Goal: Transaction & Acquisition: Purchase product/service

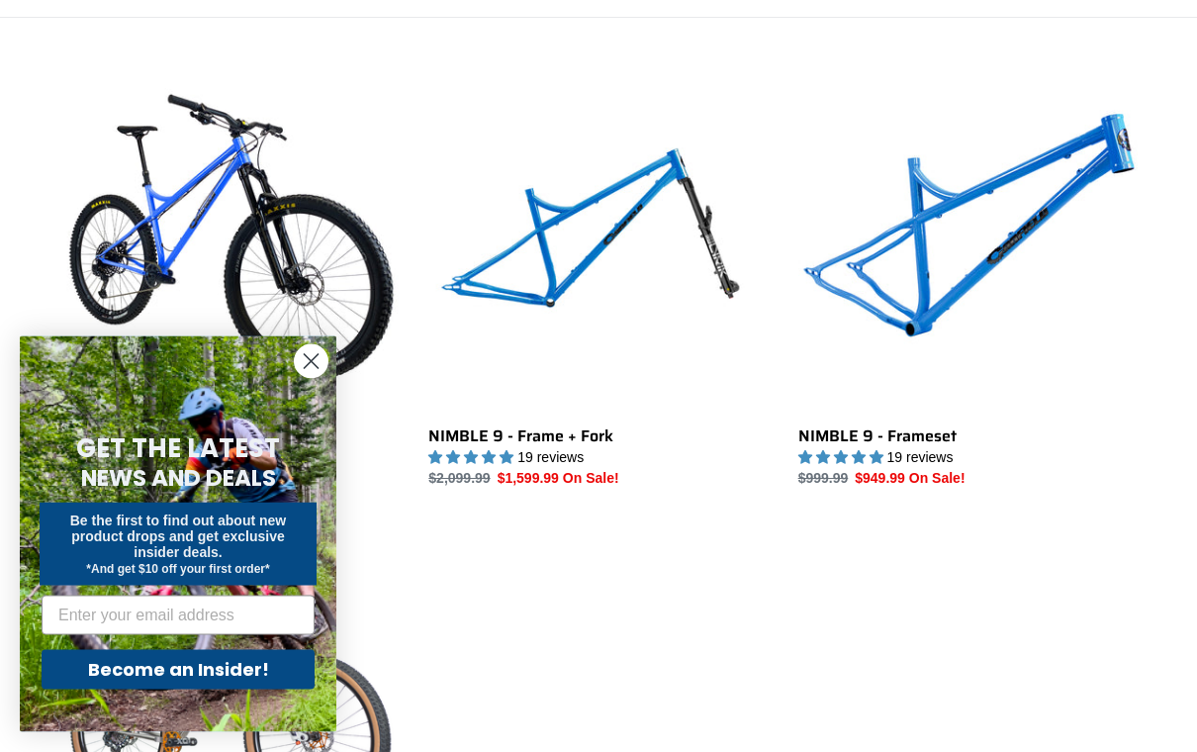
scroll to position [517, 0]
click at [300, 378] on circle "Close dialog" at bounding box center [311, 361] width 33 height 33
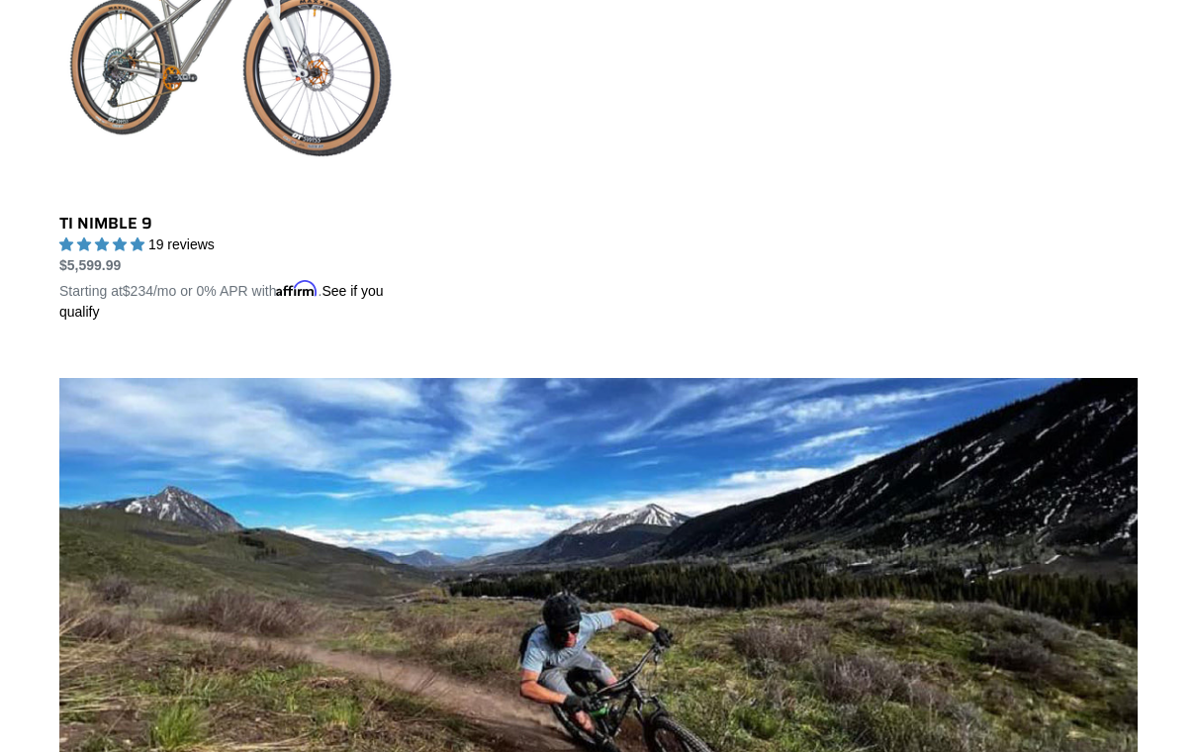
scroll to position [1154, 0]
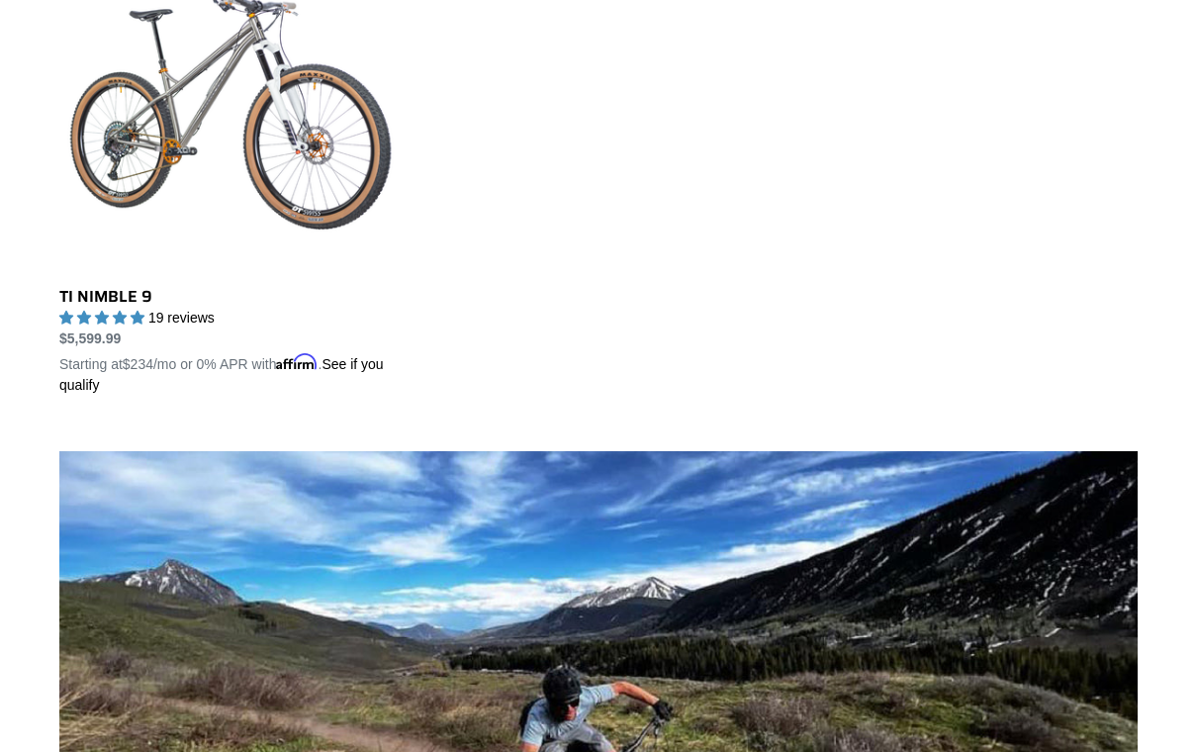
click at [91, 166] on link "TI NIMBLE 9" at bounding box center [228, 164] width 339 height 463
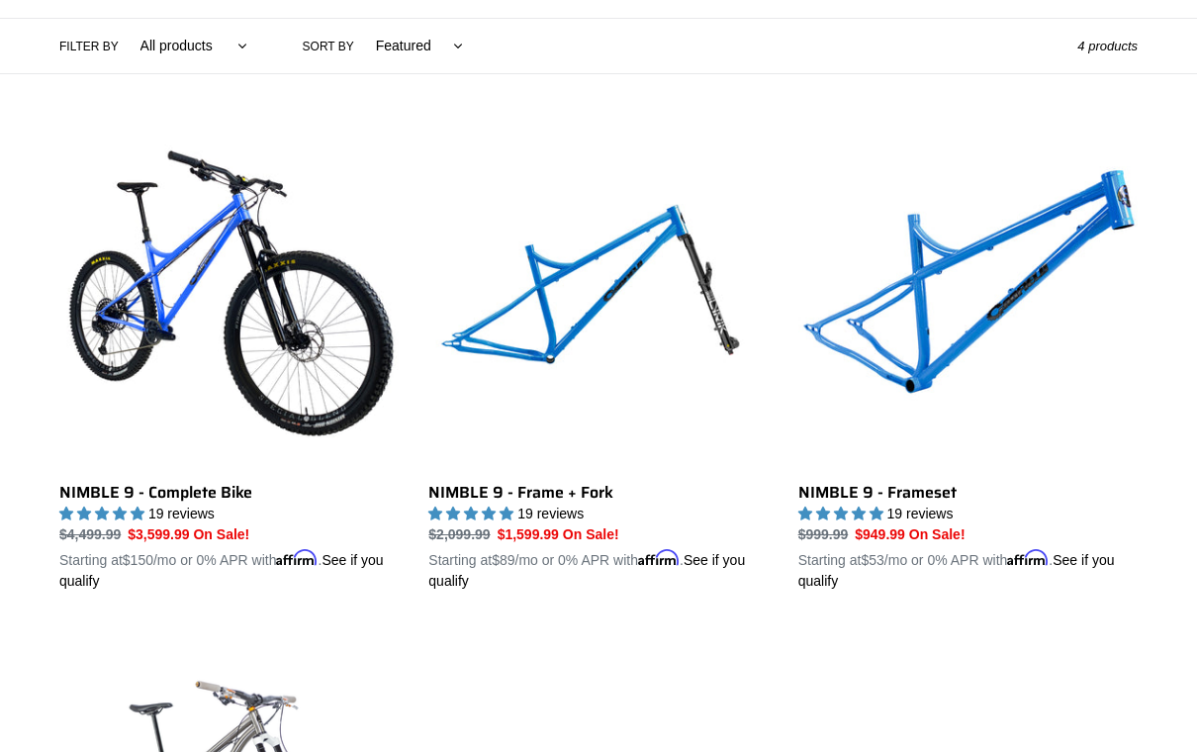
scroll to position [428, 0]
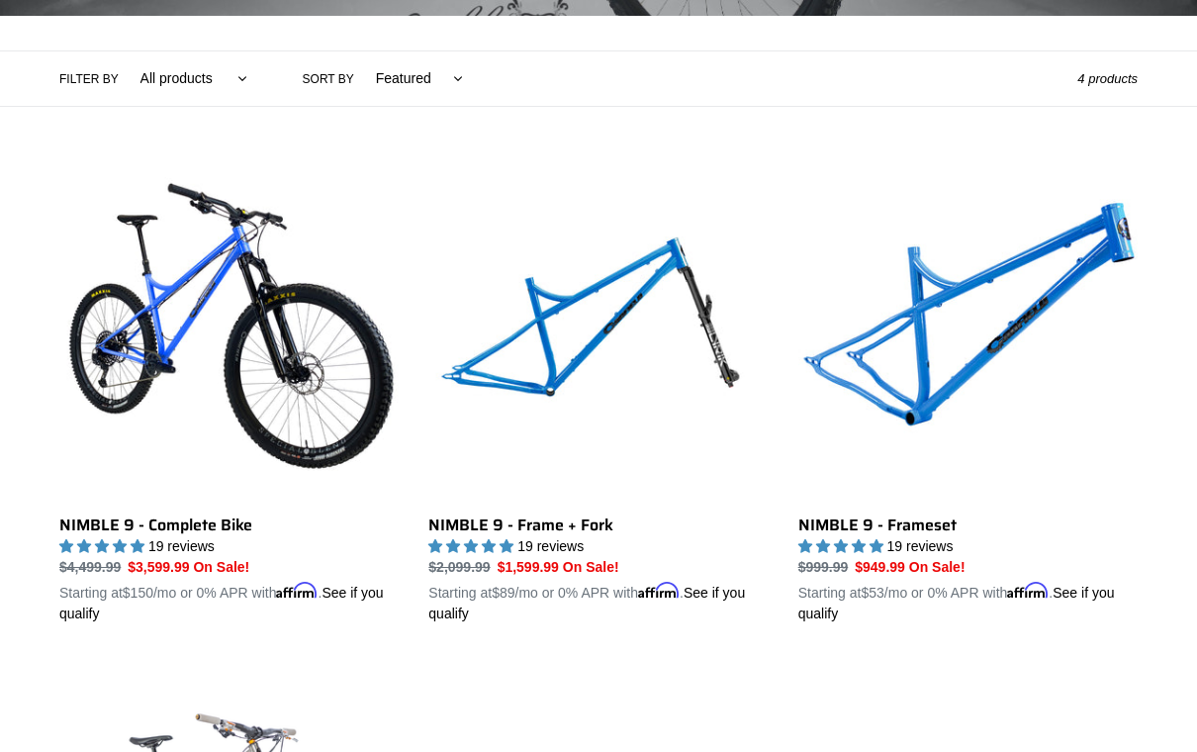
click at [142, 320] on link "NIMBLE 9 - Complete Bike" at bounding box center [228, 392] width 339 height 463
click at [1, 276] on div "Collection: NIMBLE 9 - Steel Hardtail 29er Filter by All products 29er BFCM23 B…" at bounding box center [598, 420] width 1197 height 1402
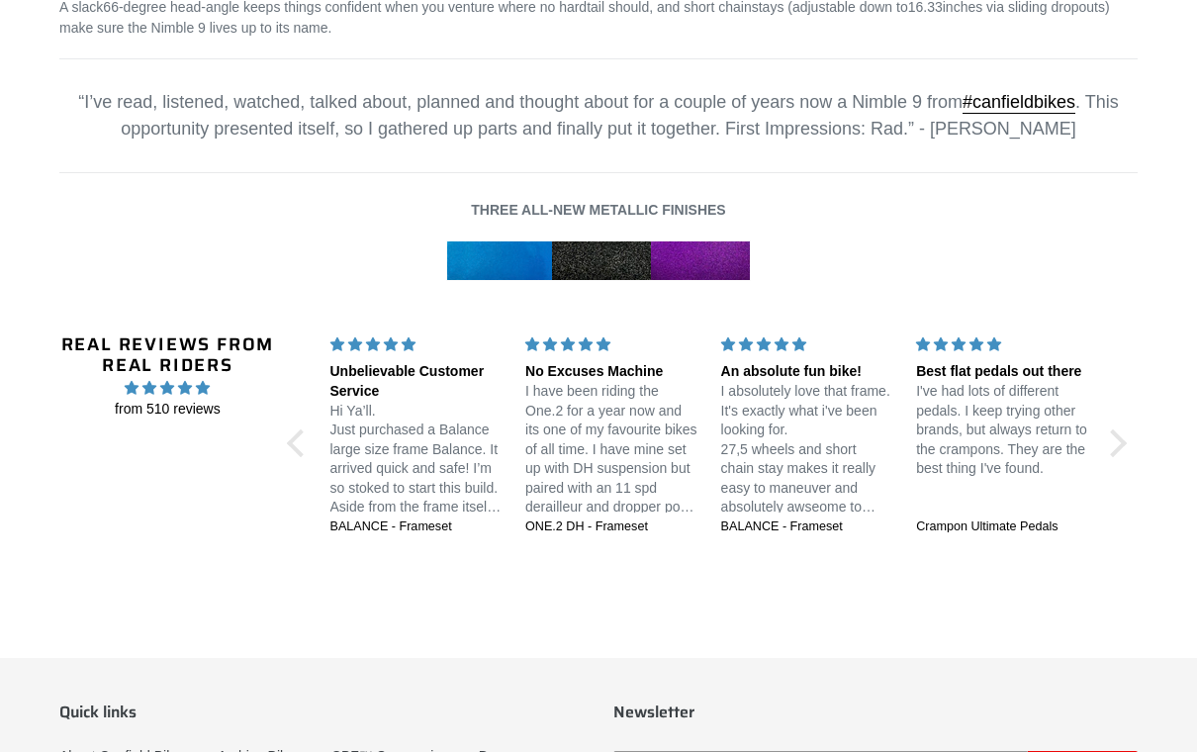
scroll to position [3417, 0]
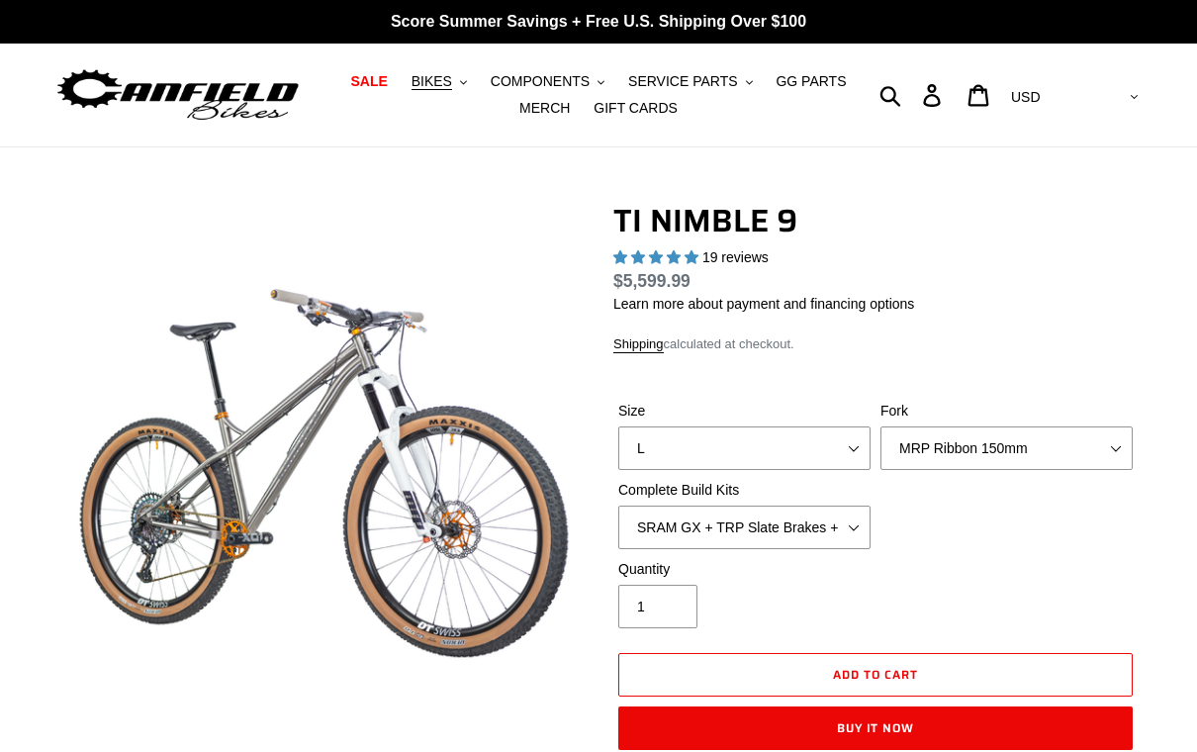
select select "highest-rating"
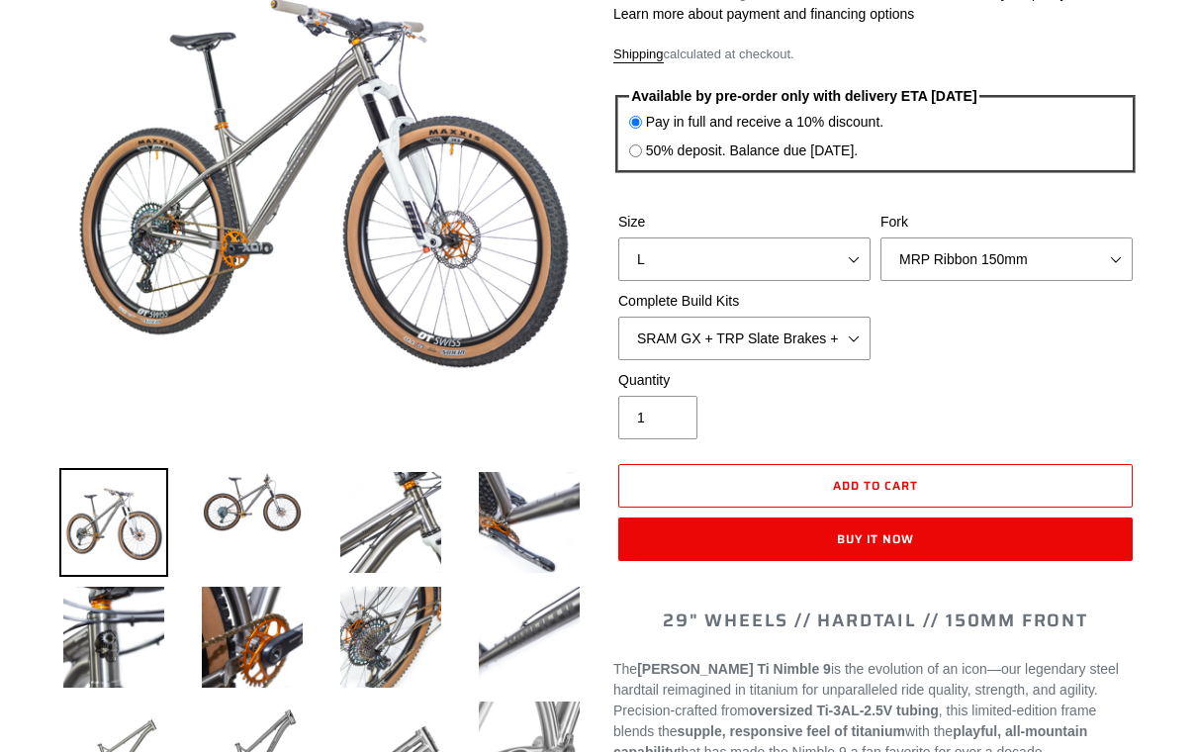
scroll to position [290, 0]
click at [855, 342] on select "SRAM GX + TRP Slate Brakes + Rotors + e13 LG-1 Wheels SHIMANO XT + SHIMANO brak…" at bounding box center [744, 338] width 252 height 44
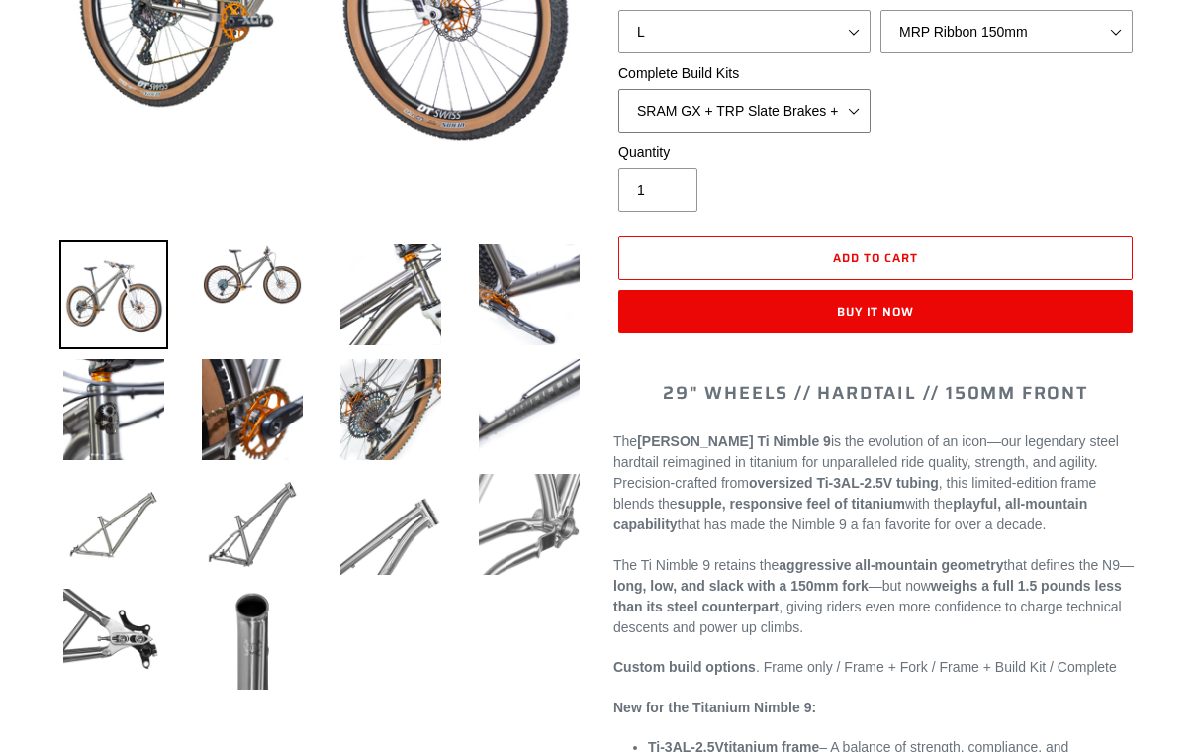
scroll to position [521, 0]
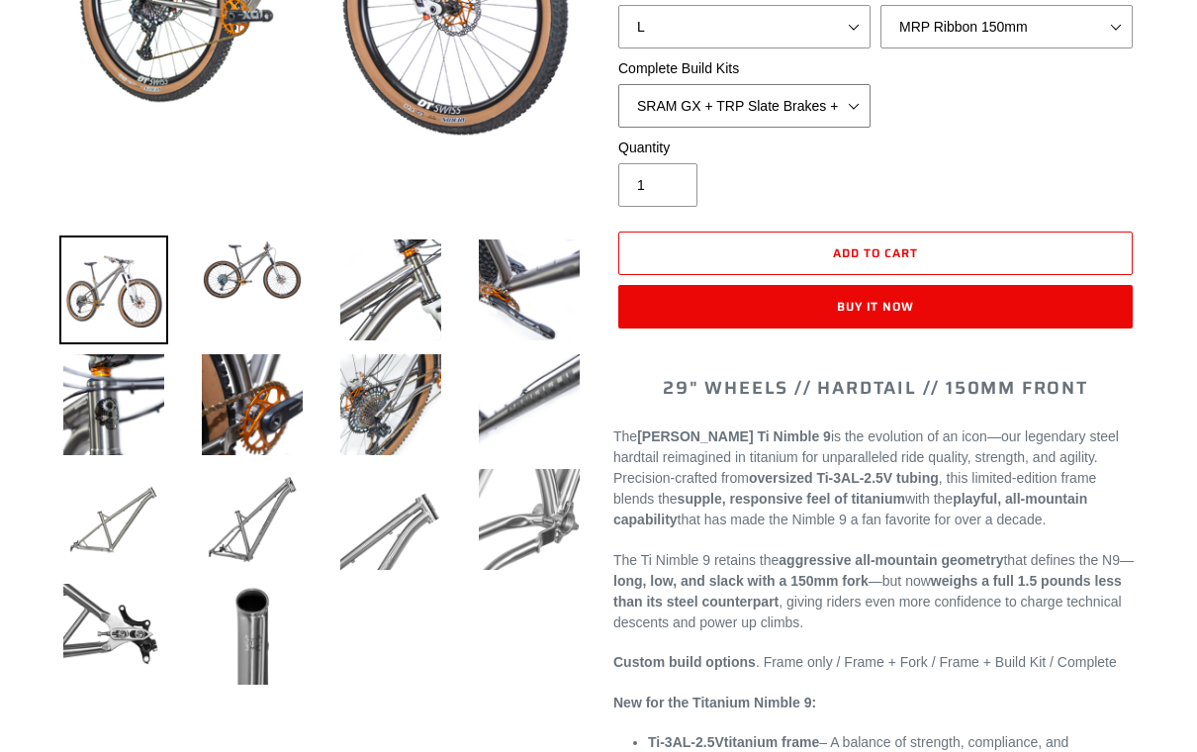
click at [844, 107] on select "SRAM GX + TRP Slate Brakes + Rotors + e13 LG-1 Wheels SHIMANO XT + SHIMANO brak…" at bounding box center [744, 107] width 252 height 44
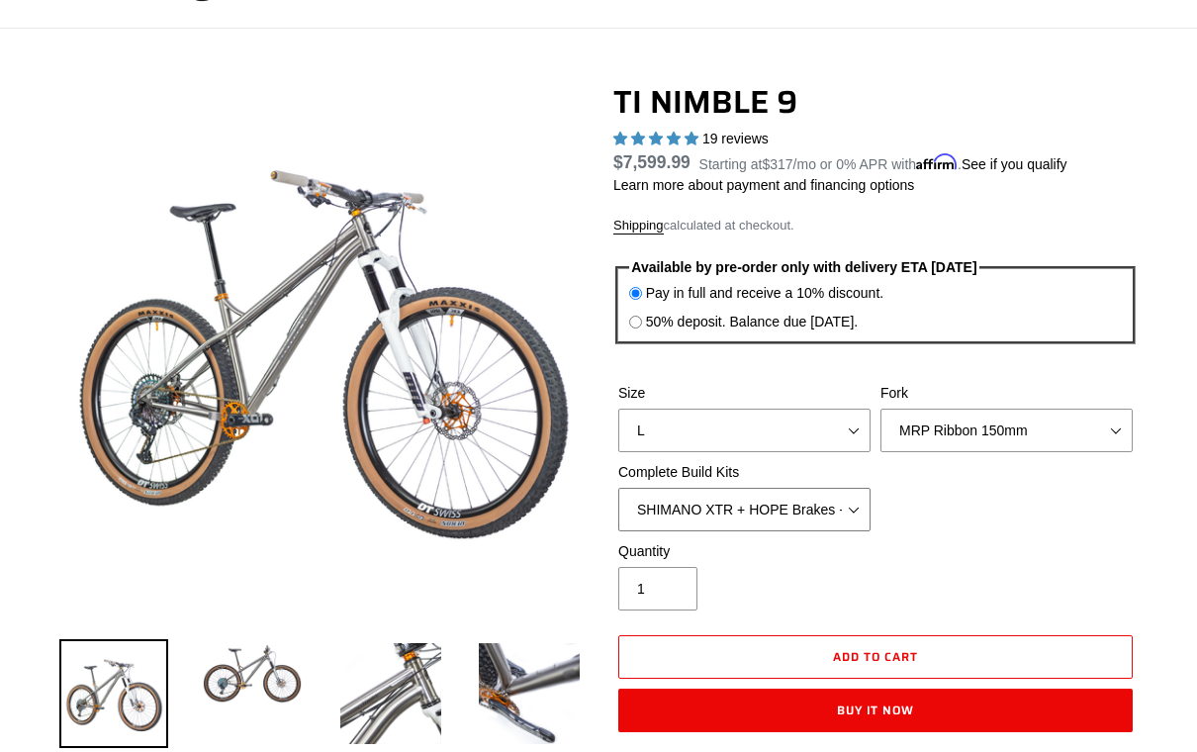
scroll to position [143, 0]
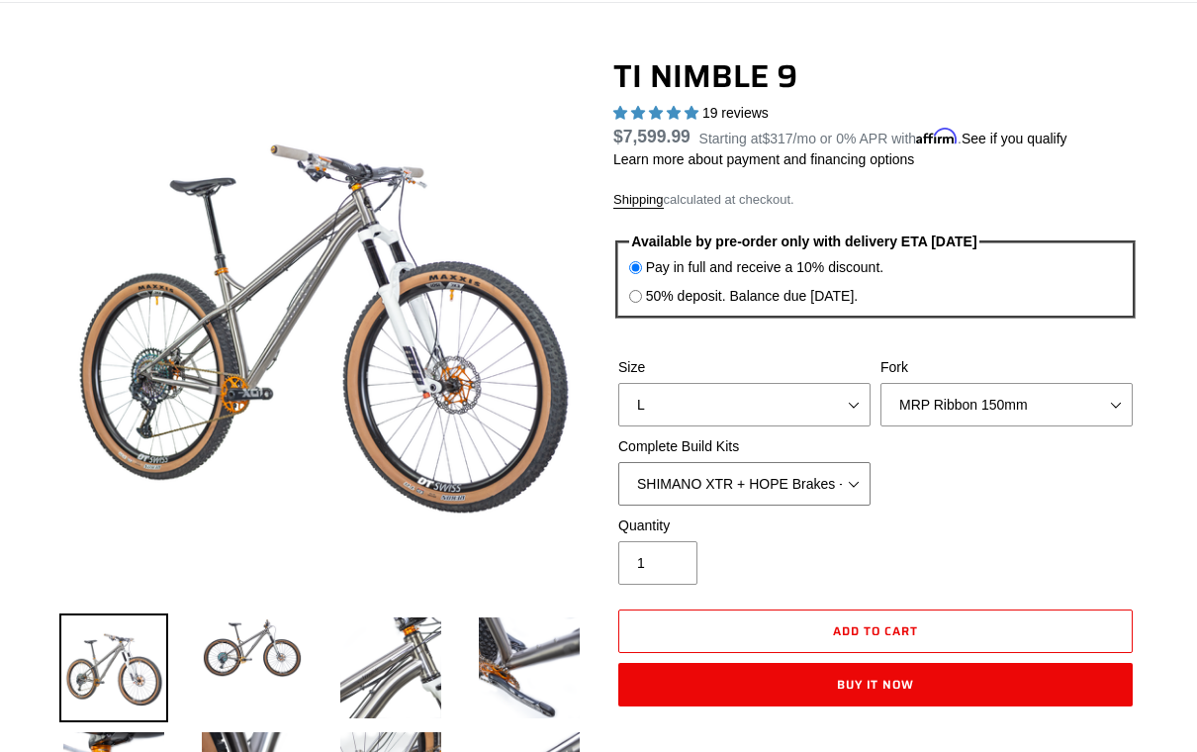
click at [836, 479] on select "SRAM GX + TRP Slate Brakes + Rotors + e13 LG-1 Wheels SHIMANO XT + SHIMANO brak…" at bounding box center [744, 485] width 252 height 44
select select "SHIMANO XT + SHIMANO brakes + Rotors + e13 LG-1 Wheels"
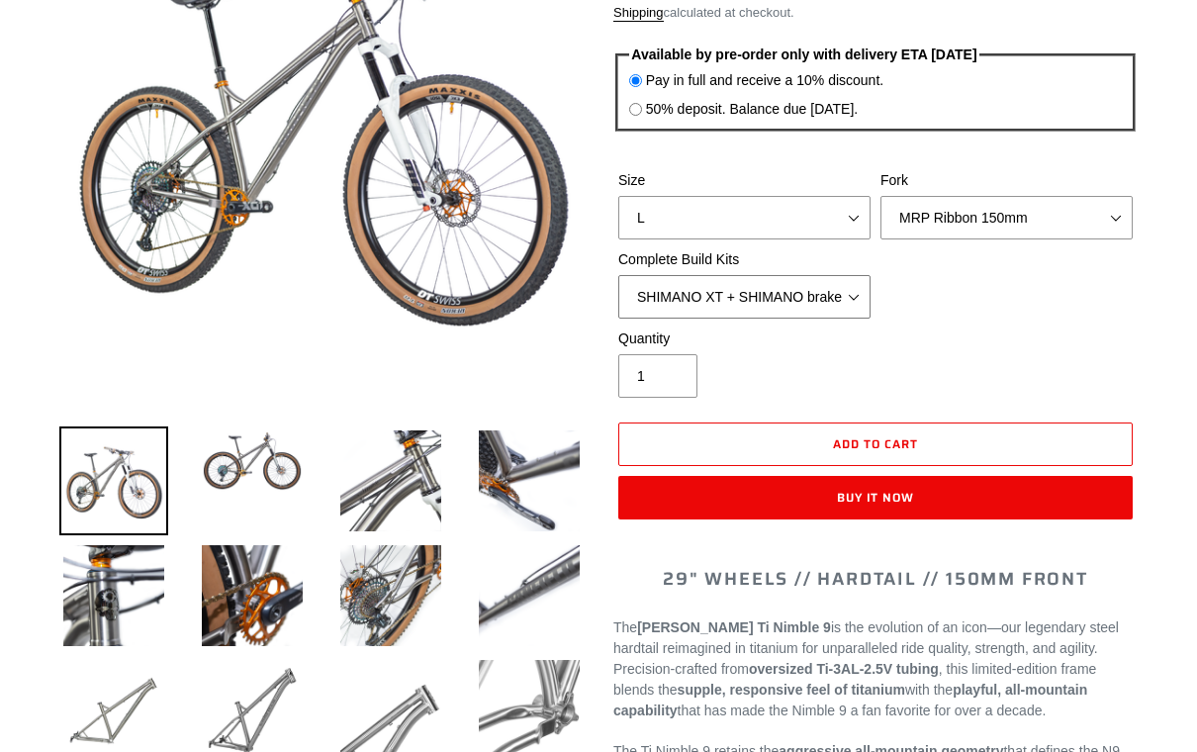
scroll to position [331, 0]
click at [207, 480] on img at bounding box center [252, 460] width 109 height 69
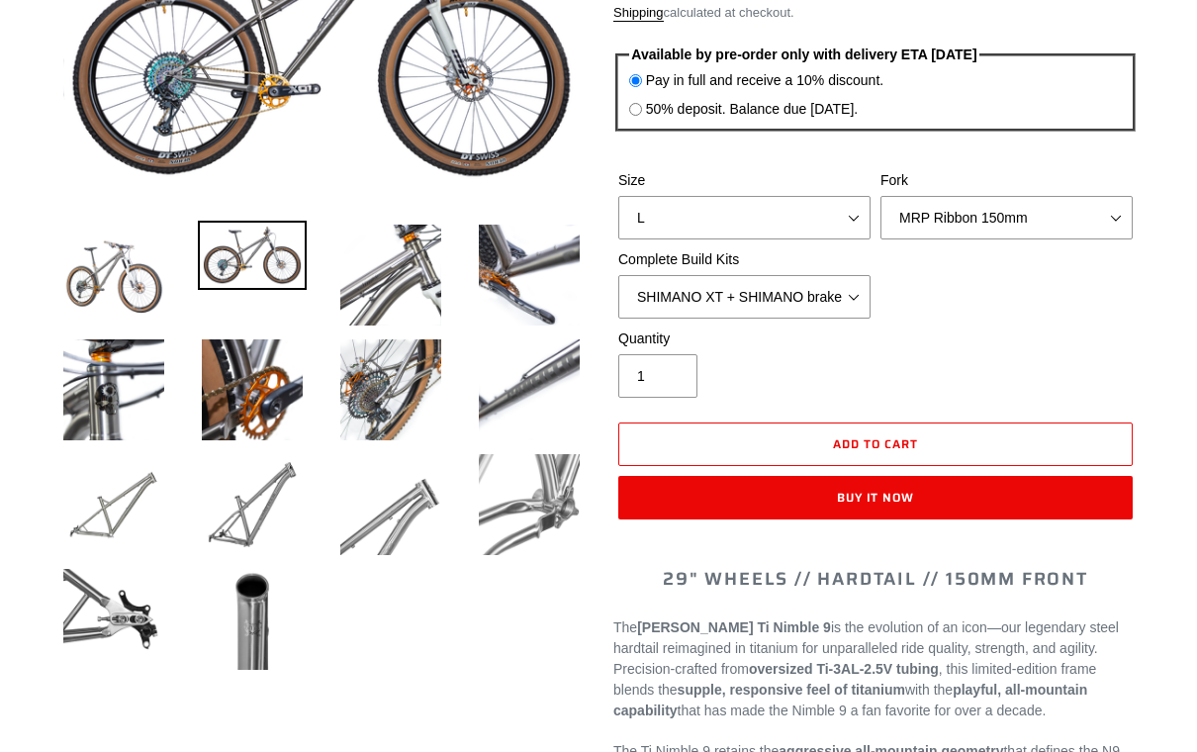
click at [235, 395] on img at bounding box center [252, 389] width 109 height 109
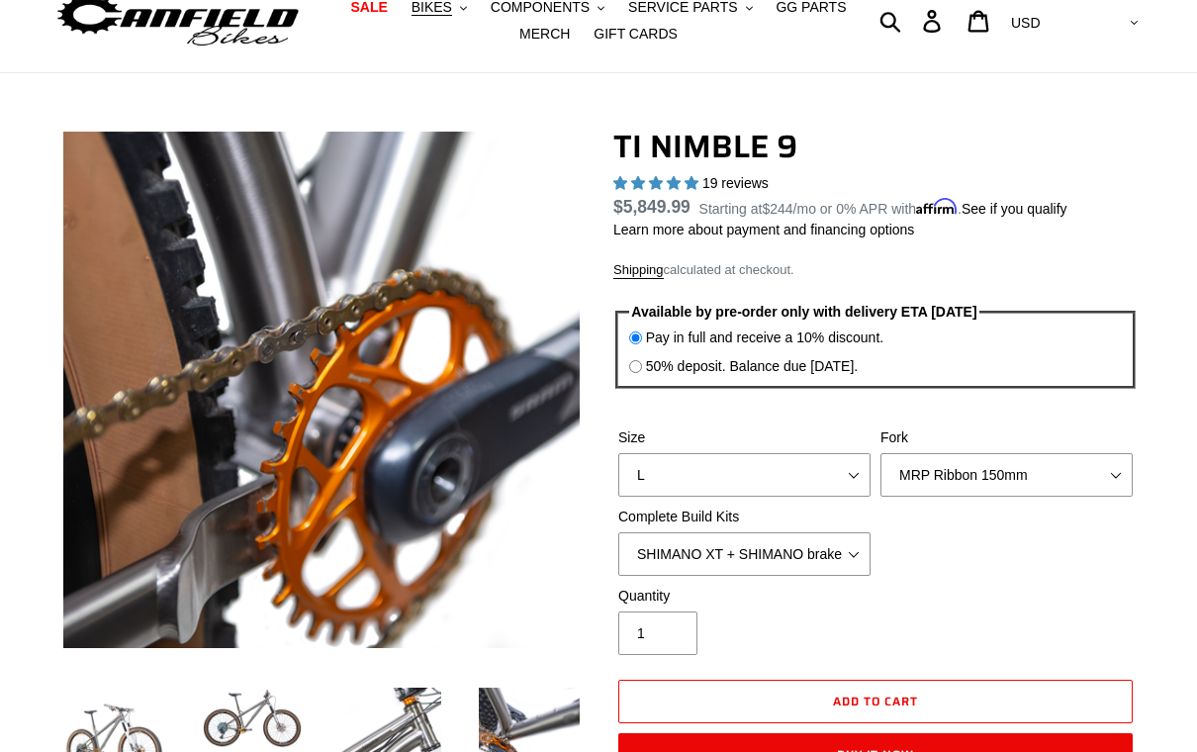
scroll to position [75, 0]
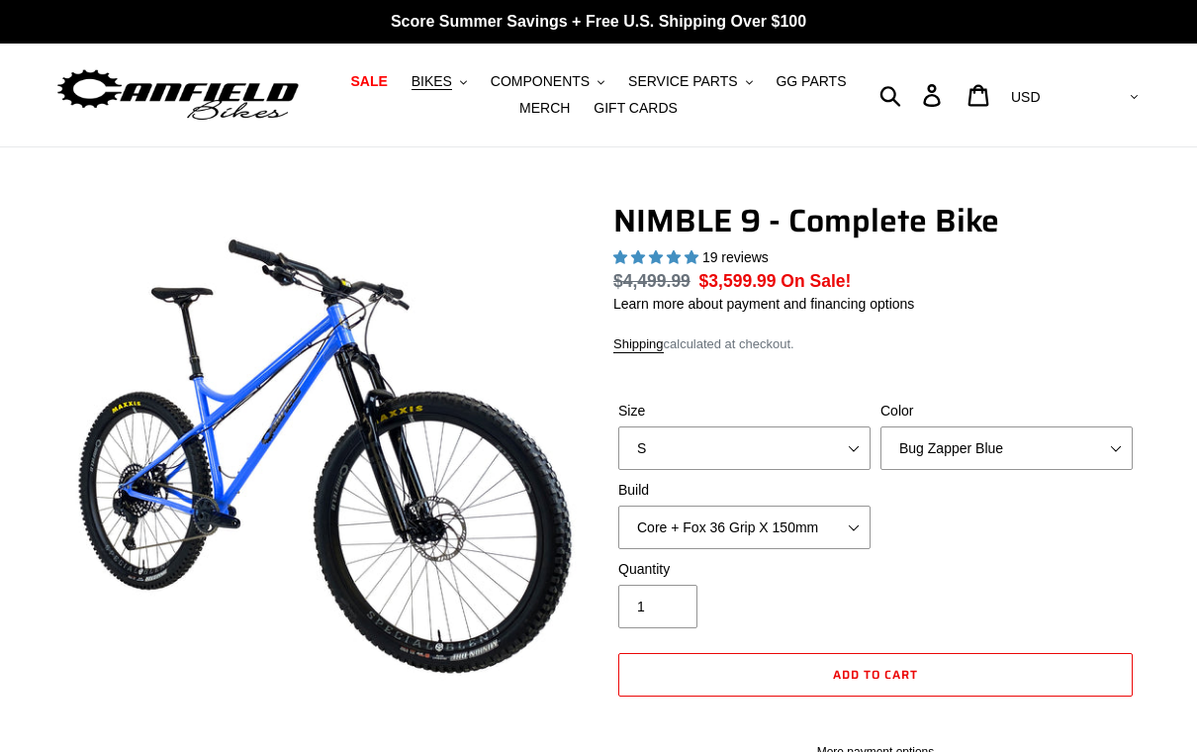
select select "highest-rating"
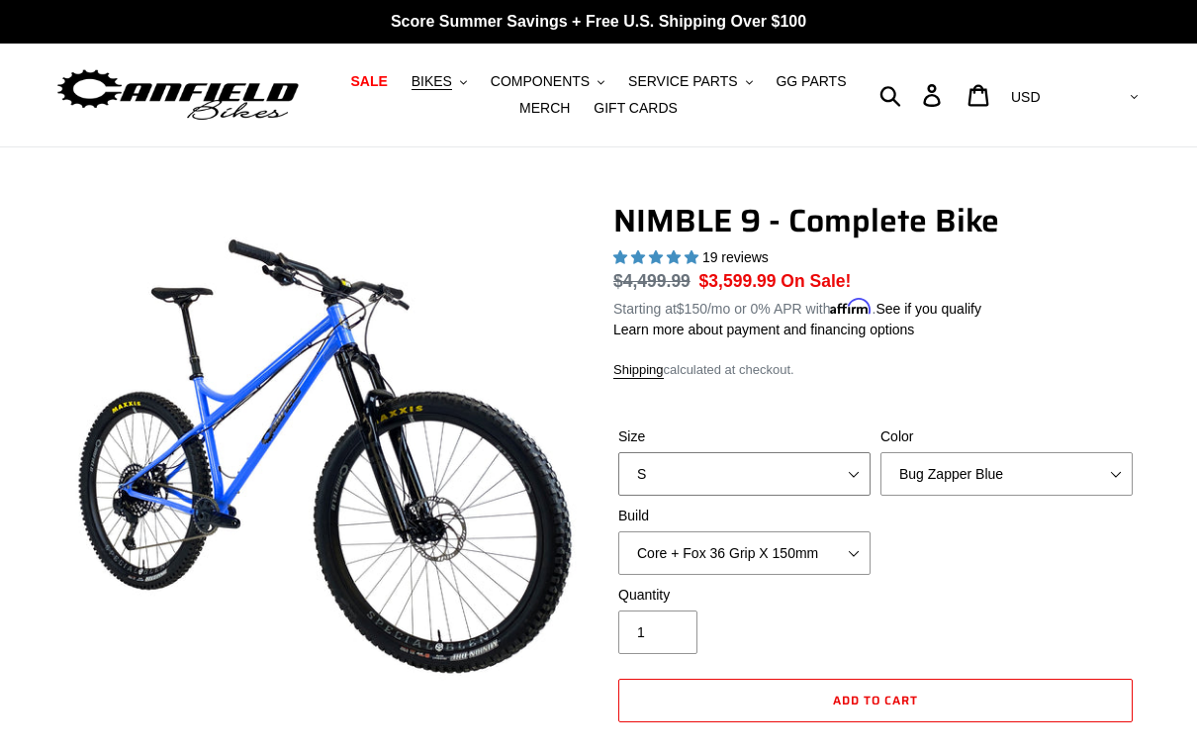
click at [833, 465] on select "S M L XL" at bounding box center [744, 474] width 252 height 44
select select "L"
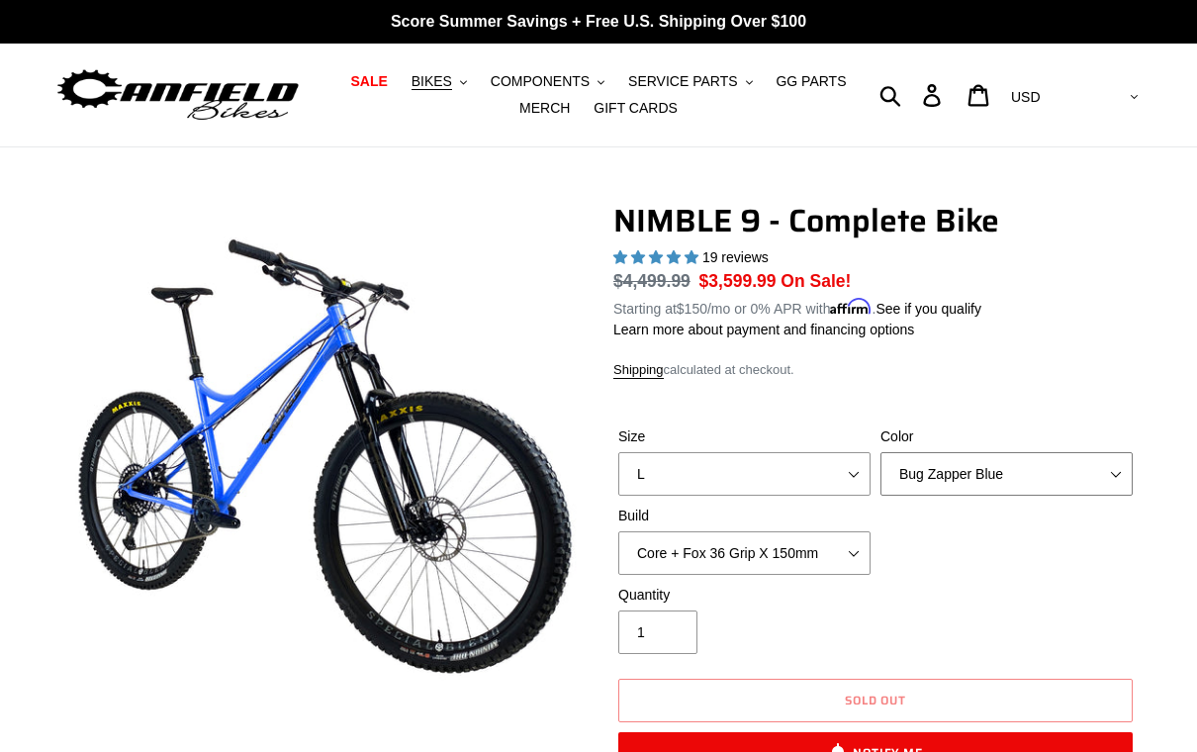
click at [1050, 478] on select "Bug Zapper Blue Purple Haze - Sold Out Galaxy Black" at bounding box center [1006, 474] width 252 height 44
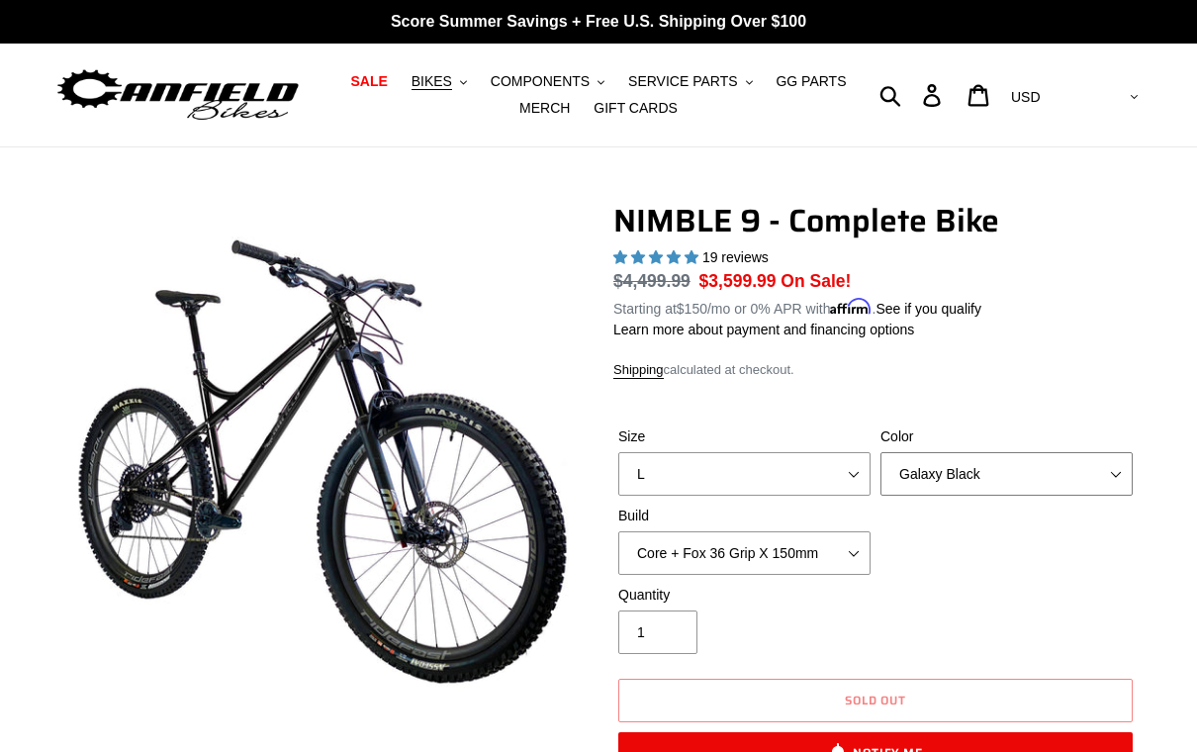
click at [1037, 453] on select "Bug Zapper Blue Purple Haze - Sold Out Galaxy Black" at bounding box center [1006, 474] width 252 height 44
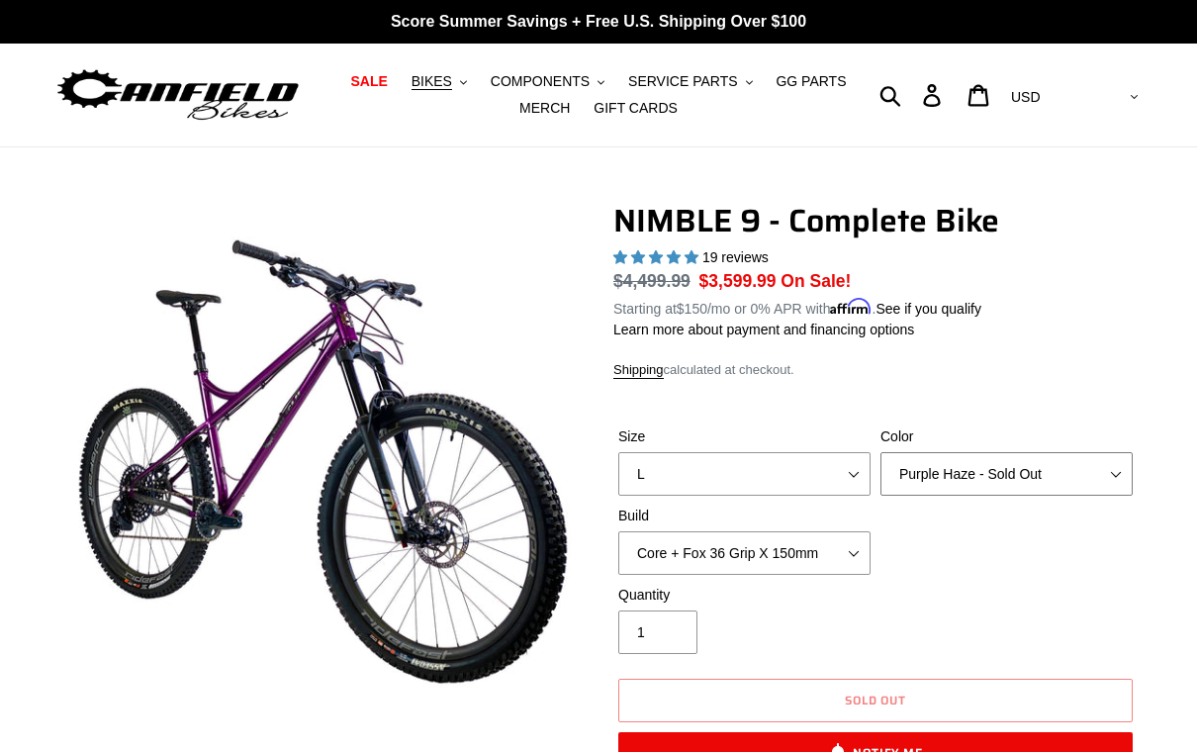
click at [1019, 480] on select "Bug Zapper Blue Purple Haze - Sold Out Galaxy Black" at bounding box center [1006, 474] width 252 height 44
select select "Galaxy Black"
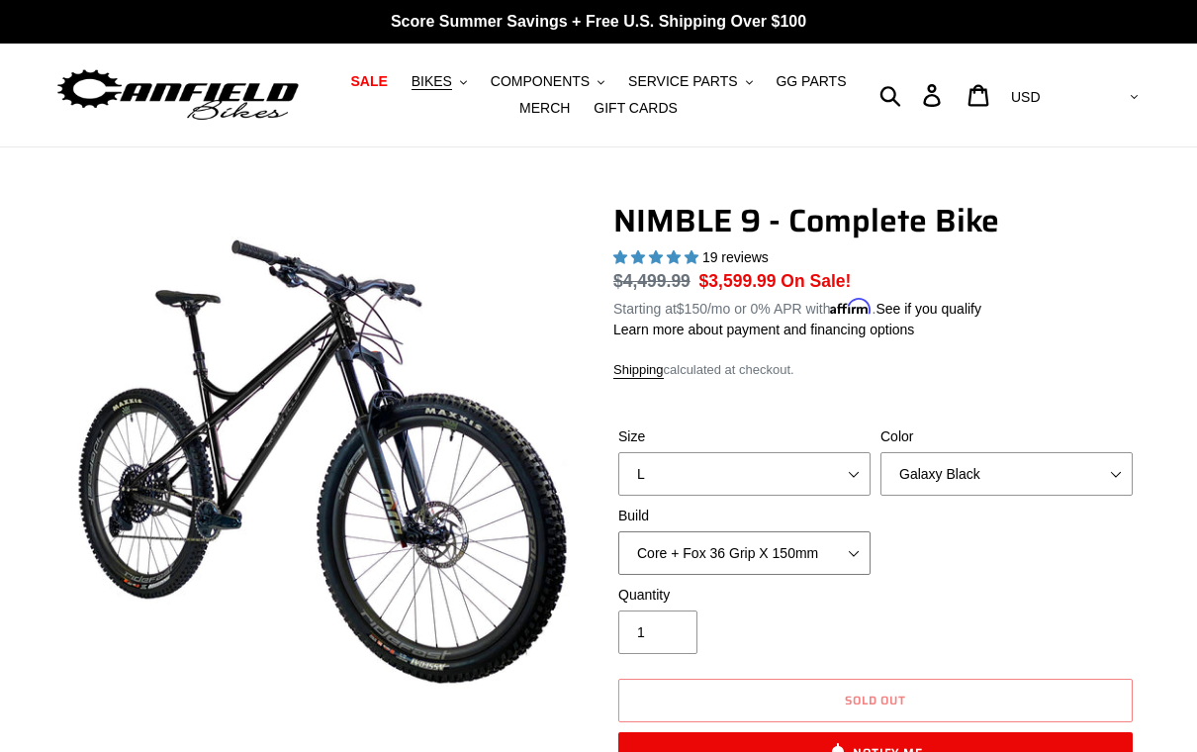
click at [848, 548] on select "Core + Fox 36 Grip X 150mm Pro + Fox 36 Grip X 150mm Core + RockShox Lyrik Ulti…" at bounding box center [744, 553] width 252 height 44
select select "Pro + Fox 36 Grip X 150mm"
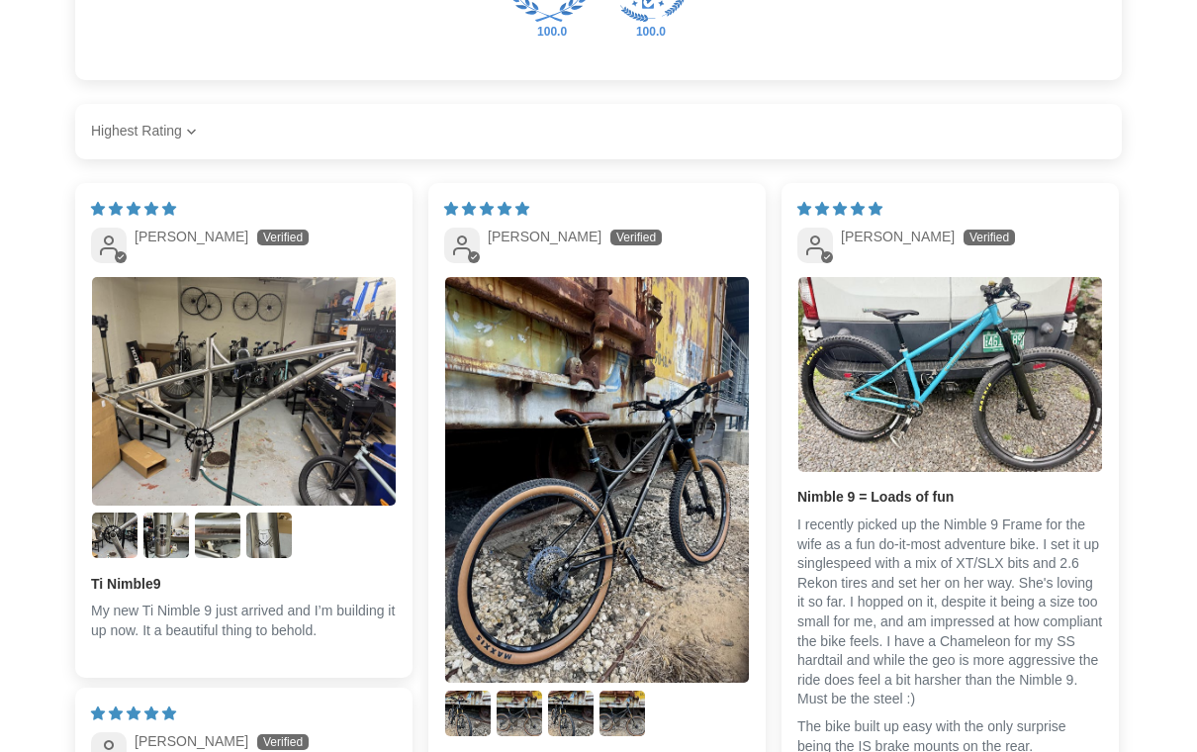
scroll to position [3675, 0]
